Goal: Transaction & Acquisition: Purchase product/service

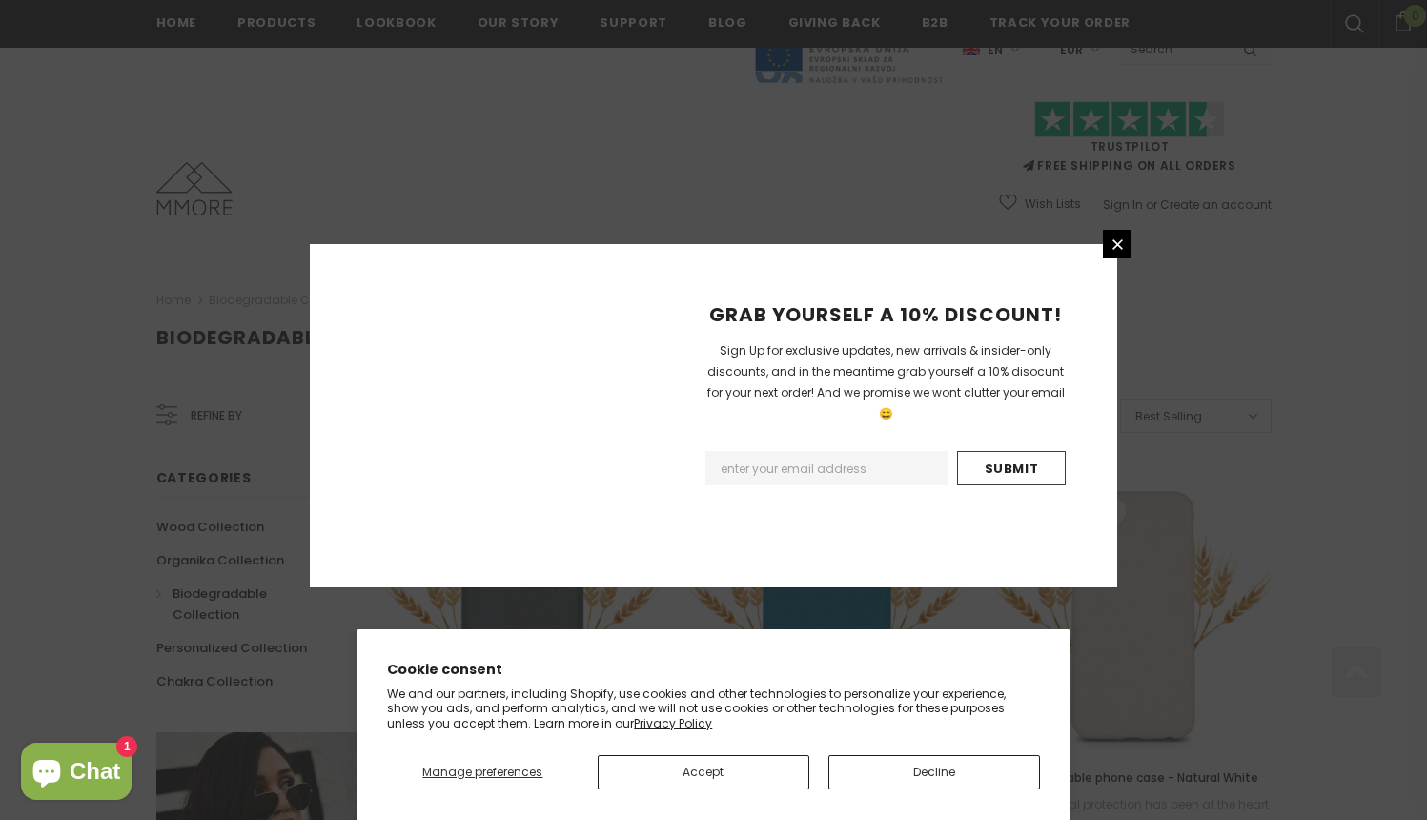
scroll to position [2193, 0]
